Goal: Information Seeking & Learning: Learn about a topic

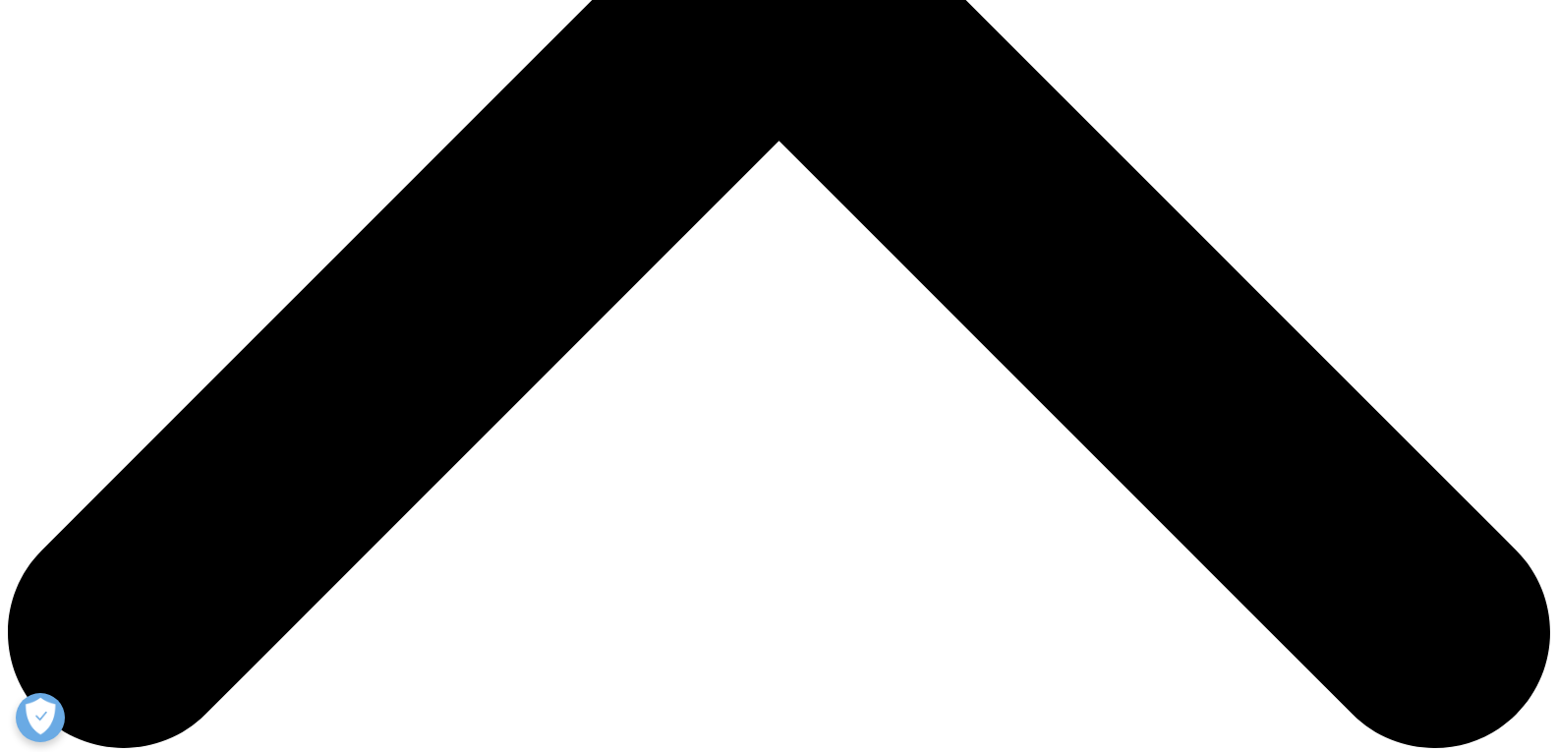
scroll to position [1216, 0]
